Goal: Information Seeking & Learning: Learn about a topic

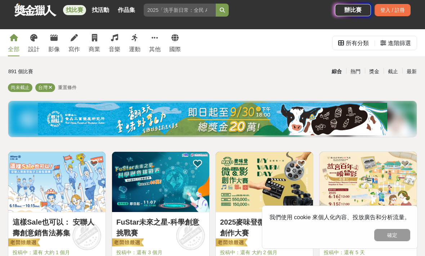
scroll to position [3, 0]
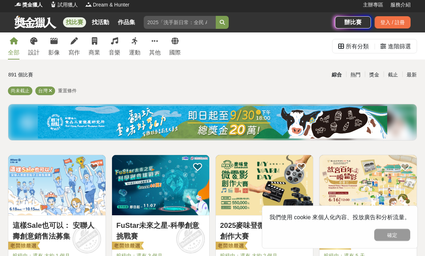
click at [95, 53] on div "商業" at bounding box center [95, 53] width 12 height 9
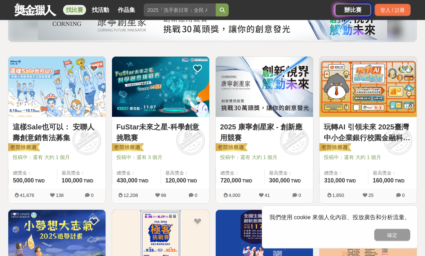
scroll to position [101, 0]
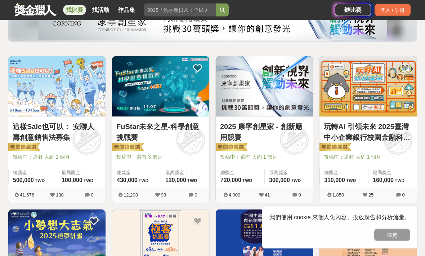
click at [36, 115] on img at bounding box center [56, 87] width 97 height 60
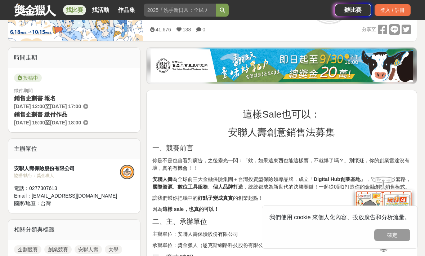
scroll to position [156, 0]
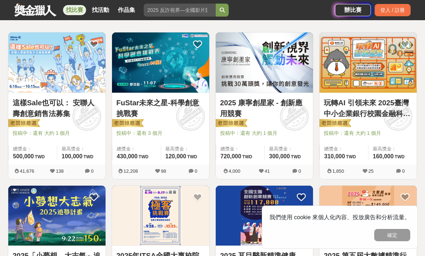
click at [349, 114] on link "玩轉AI 引領未來 2025臺灣中小企業銀行校園金融科技創意挑戰賽" at bounding box center [368, 108] width 89 height 22
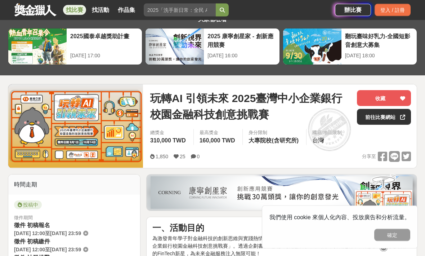
scroll to position [30, 0]
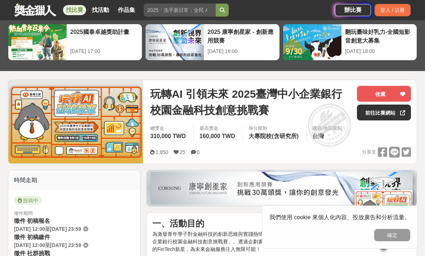
click at [392, 241] on button "確定" at bounding box center [392, 235] width 36 height 12
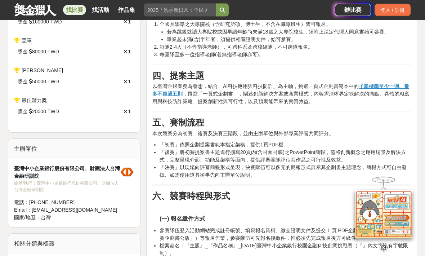
scroll to position [401, 0]
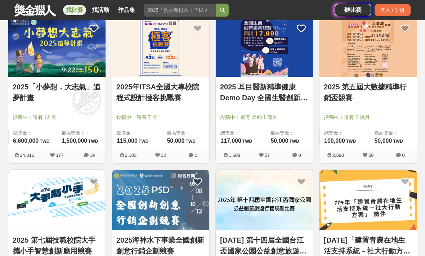
scroll to position [295, 0]
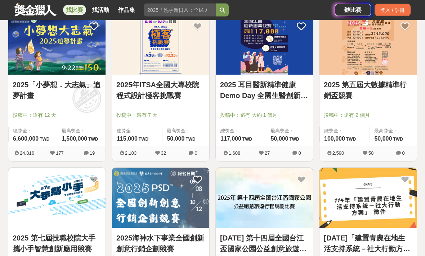
click at [352, 91] on link "2025 第五屆大數據精準行銷盃競賽" at bounding box center [368, 91] width 89 height 22
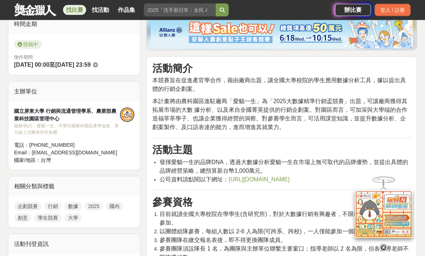
scroll to position [197, 0]
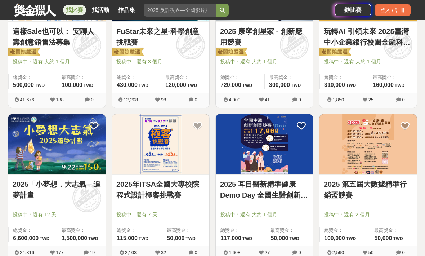
scroll to position [296, 0]
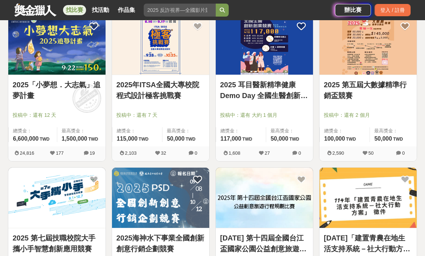
click at [365, 88] on link "2025 第五屆大數據精準行銷盃競賽" at bounding box center [368, 90] width 89 height 22
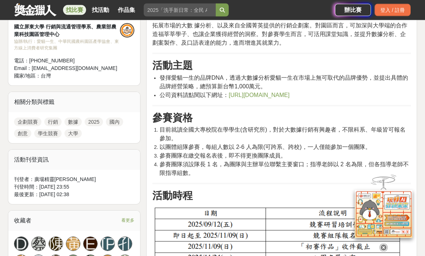
scroll to position [270, 0]
